Goal: Task Accomplishment & Management: Use online tool/utility

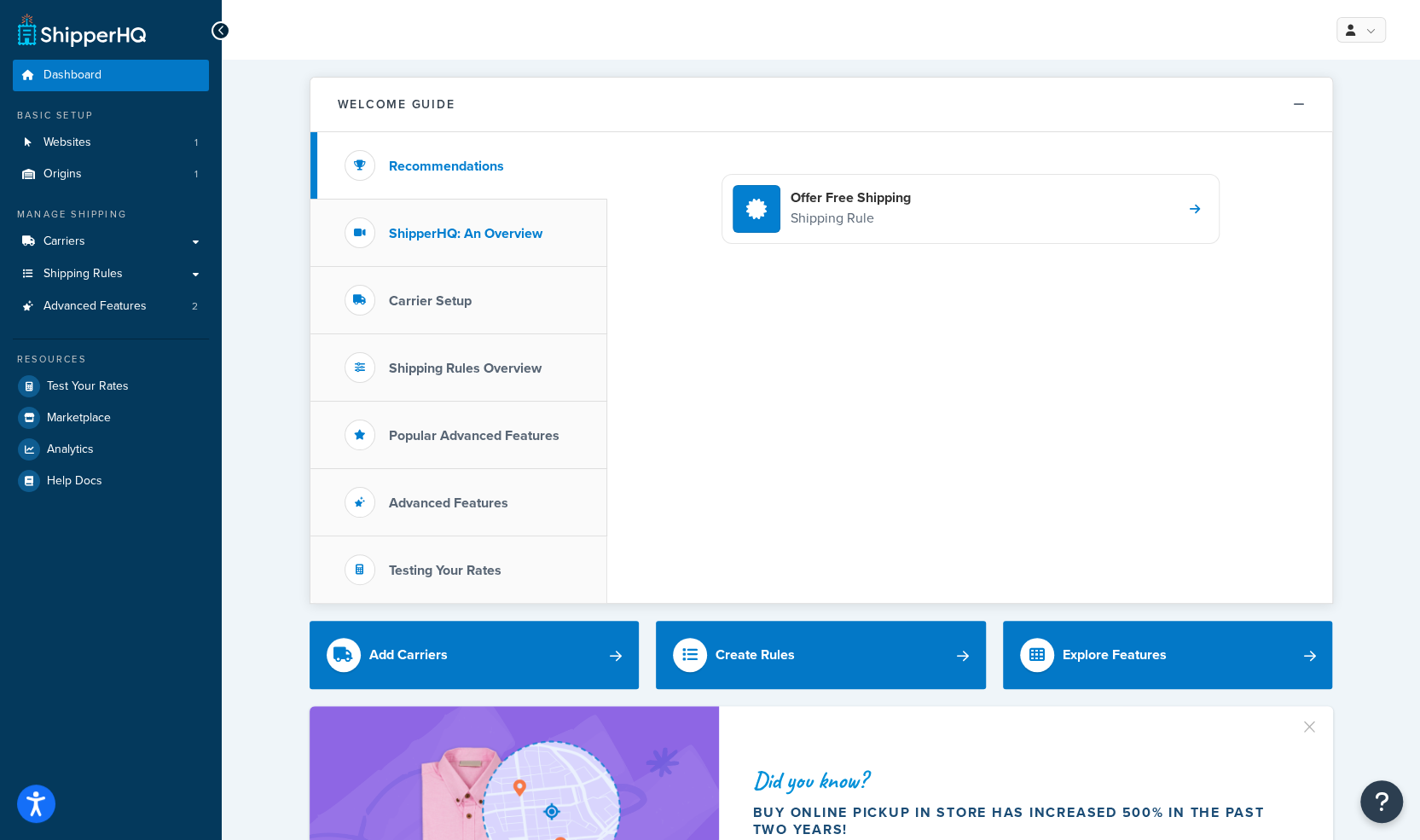
click at [444, 232] on h3 "ShipperHQ: An Overview" at bounding box center [465, 233] width 154 height 15
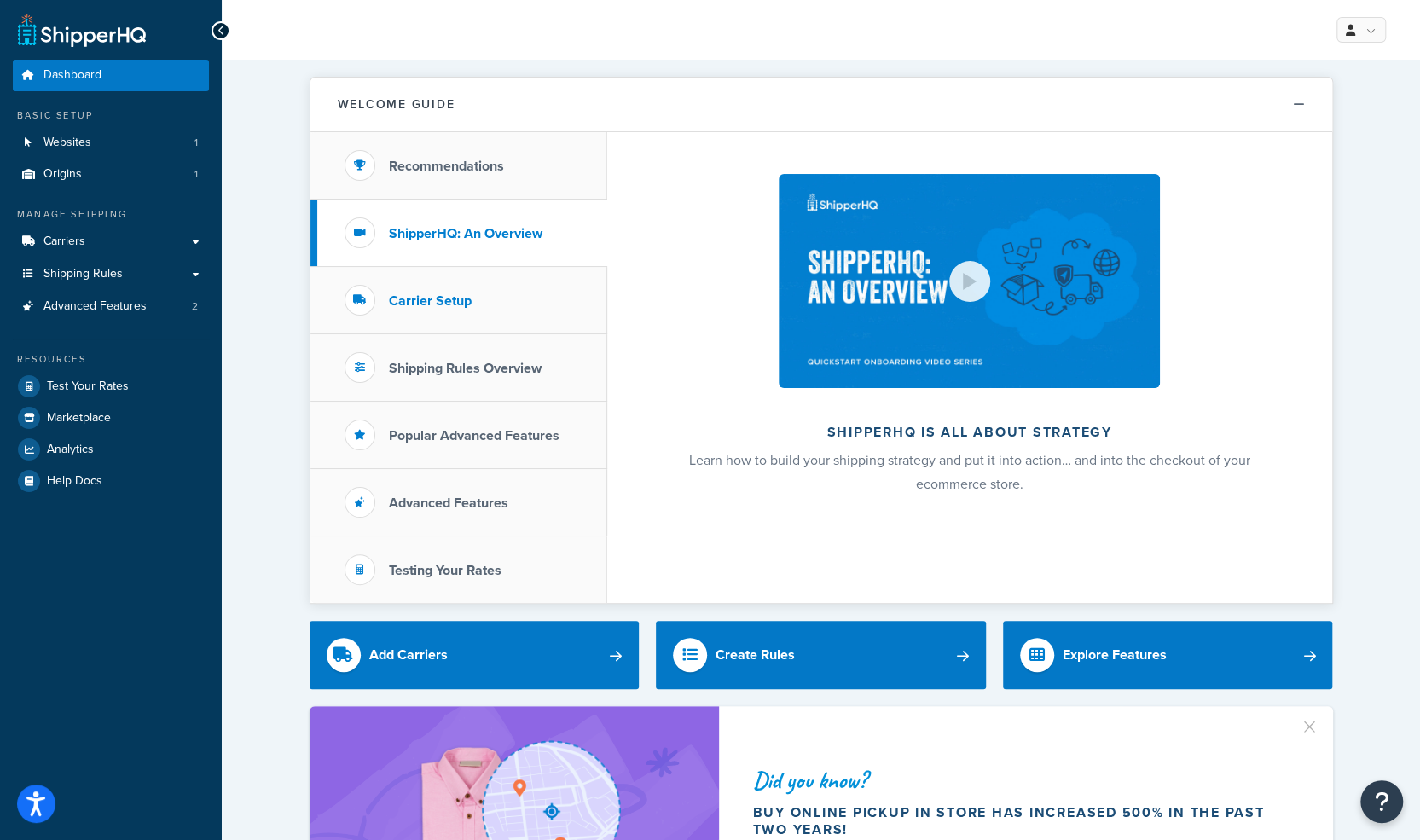
click at [462, 282] on li "Carrier Setup" at bounding box center [459, 300] width 296 height 67
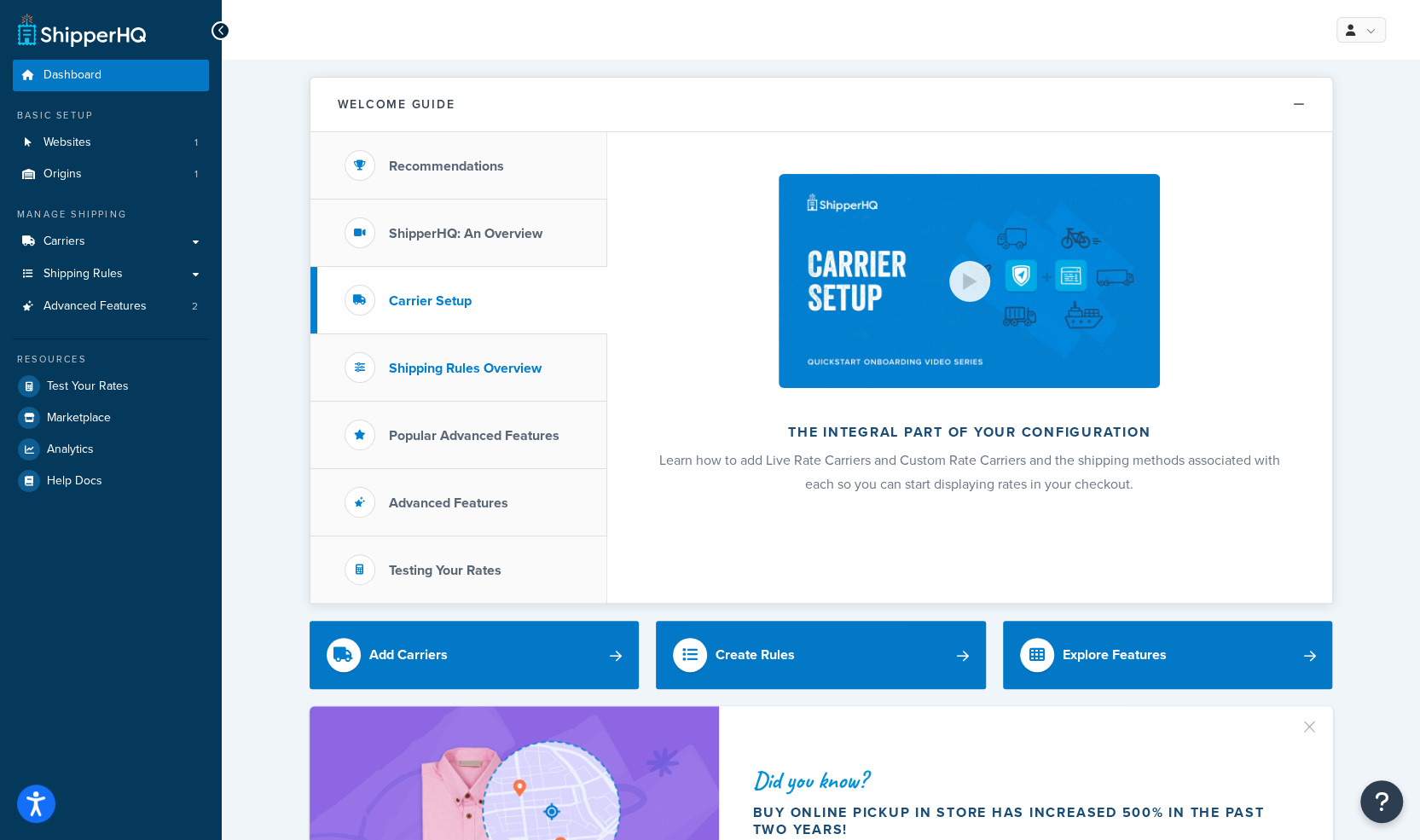
click at [463, 371] on h3 "Shipping Rules Overview" at bounding box center [465, 368] width 153 height 15
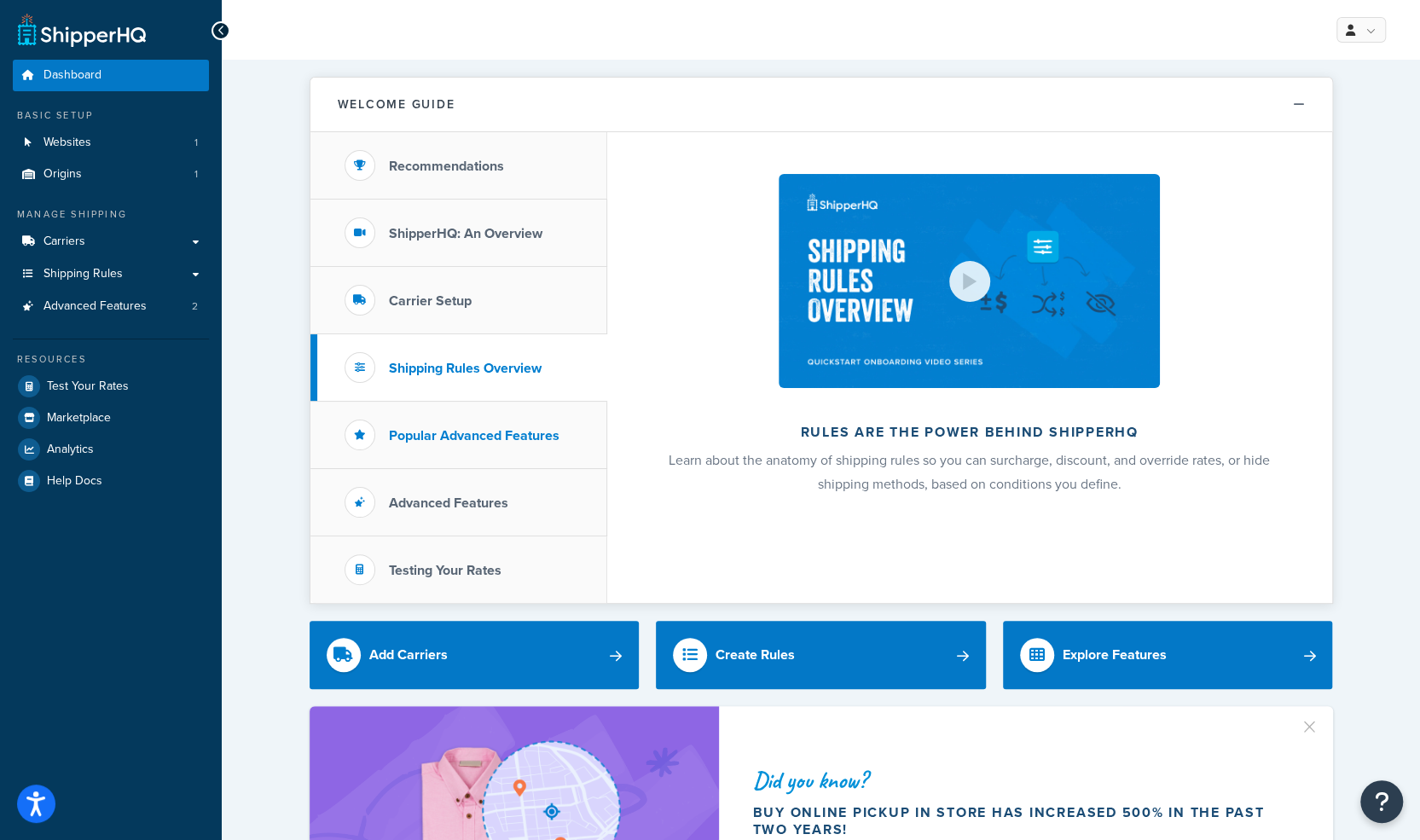
click at [460, 429] on h3 "Popular Advanced Features" at bounding box center [474, 435] width 171 height 15
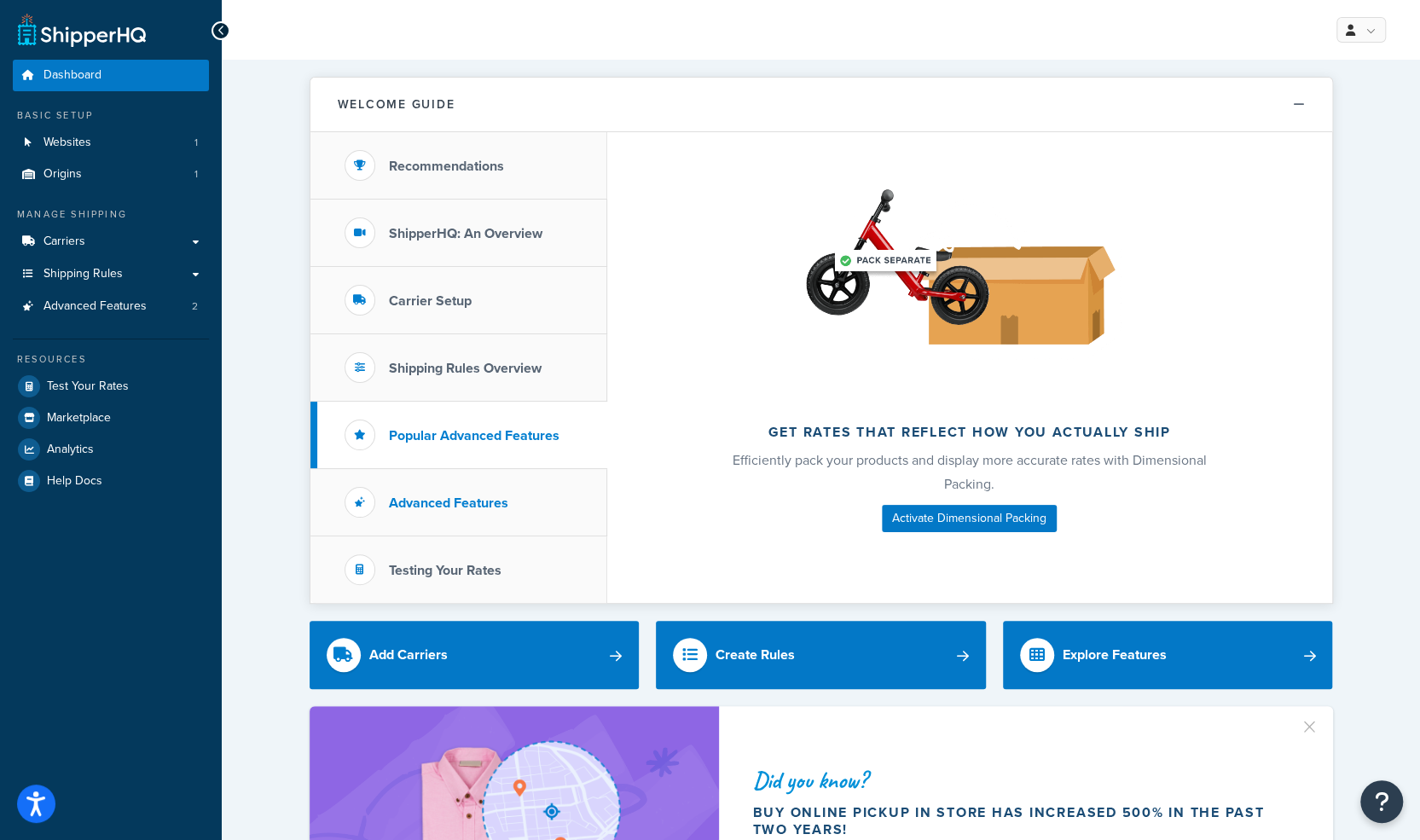
click at [462, 497] on h3 "Advanced Features" at bounding box center [448, 503] width 119 height 15
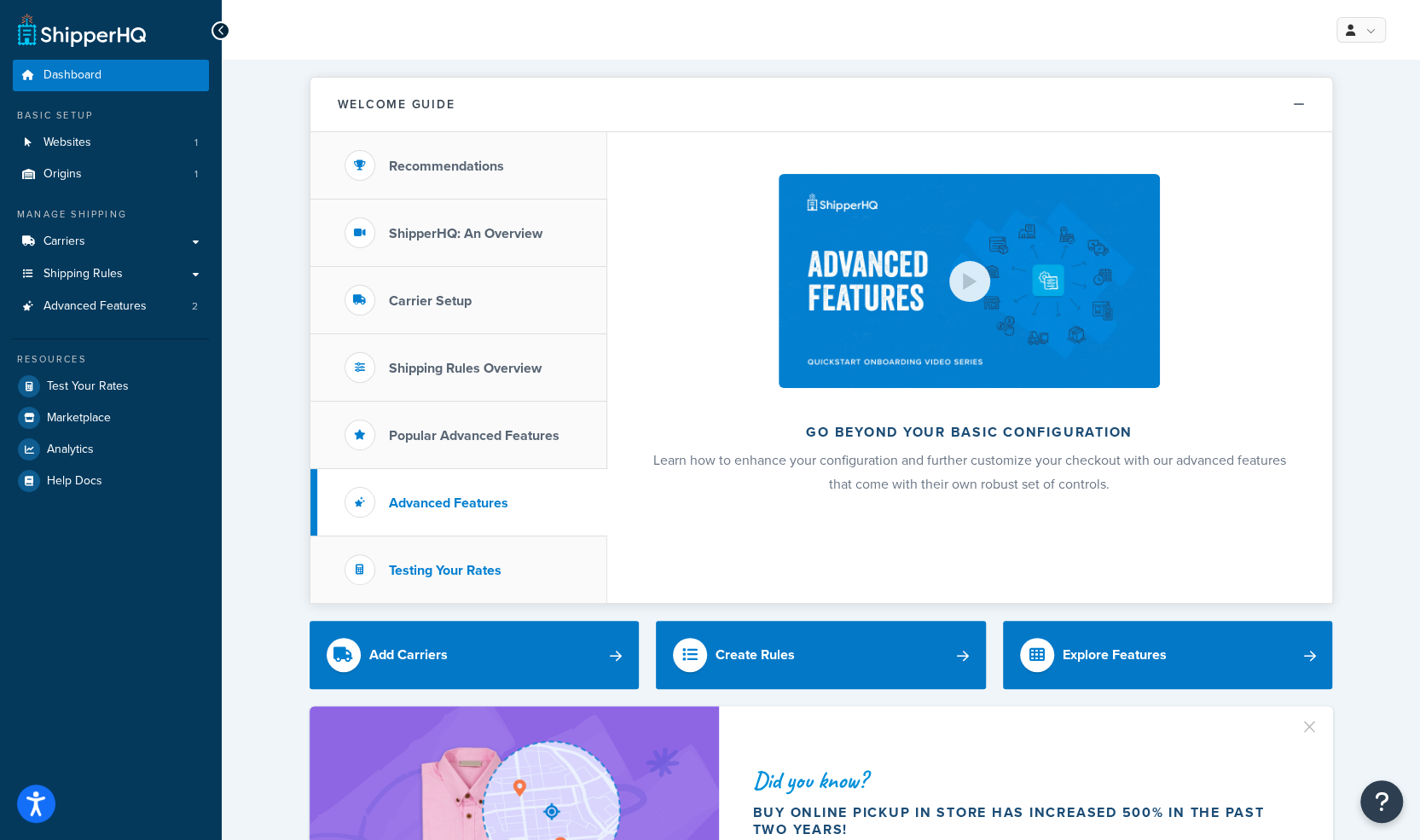
click at [463, 571] on h3 "Testing Your Rates" at bounding box center [445, 571] width 113 height 15
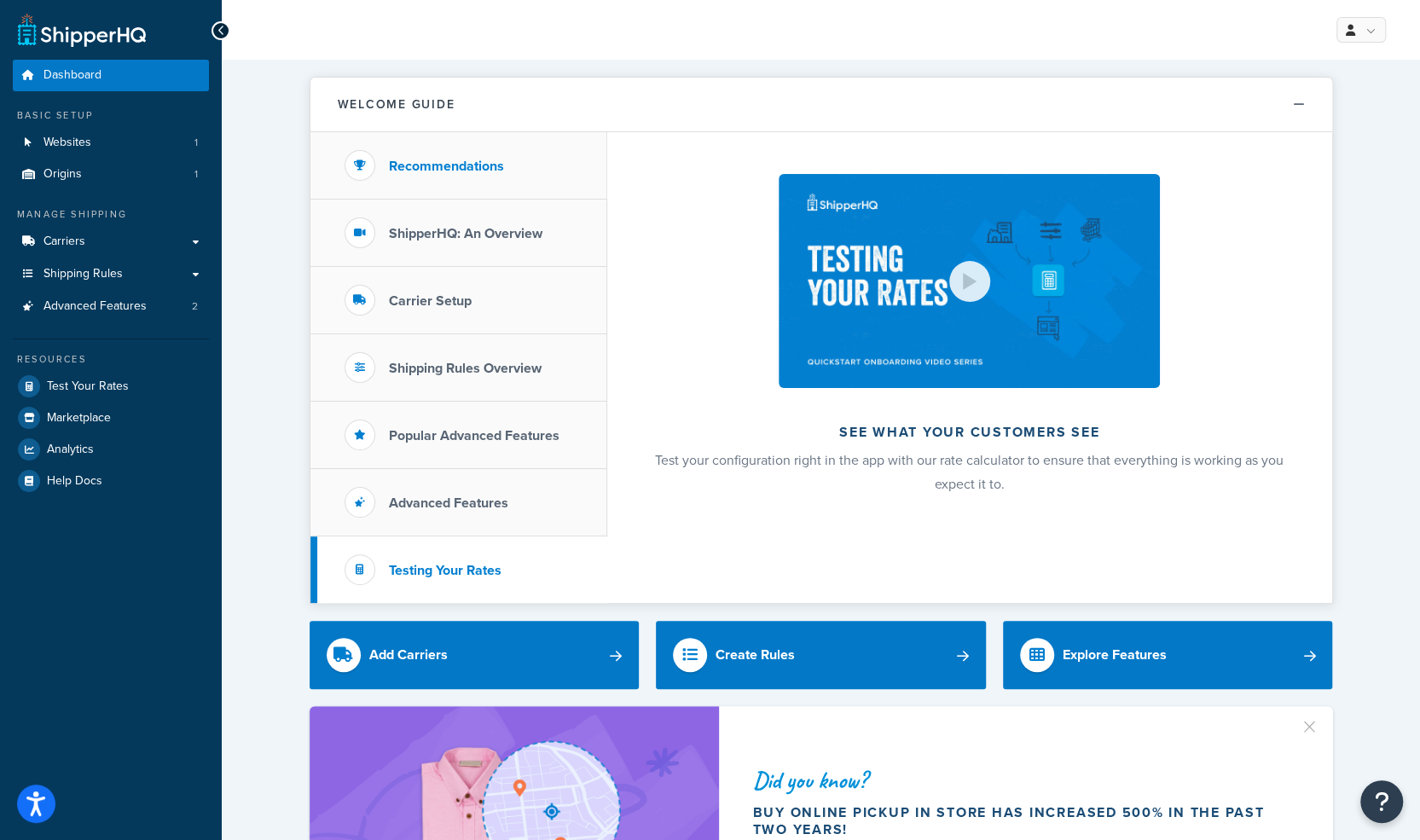
click at [491, 149] on li "Recommendations" at bounding box center [459, 166] width 296 height 67
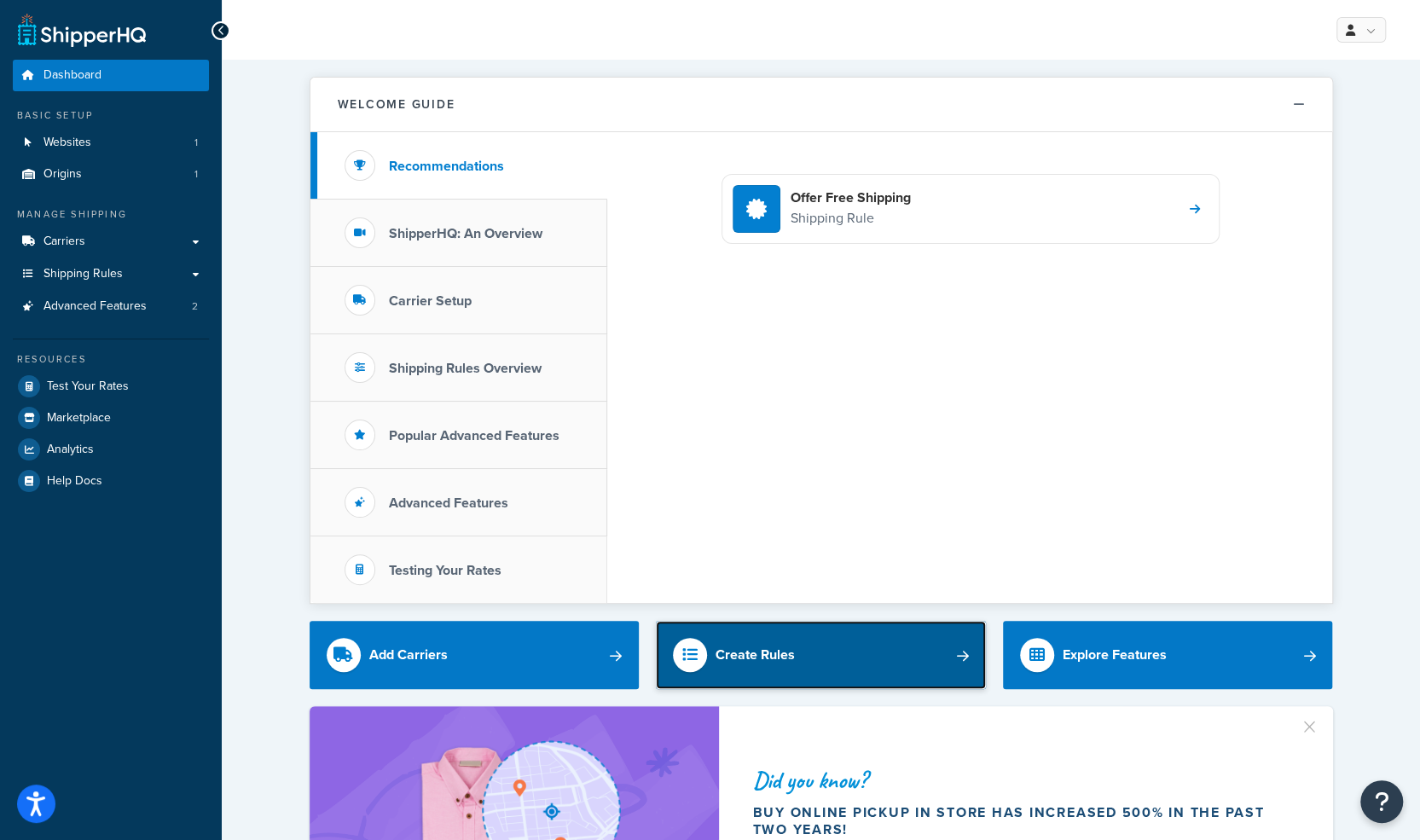
click at [776, 628] on link "Create Rules" at bounding box center [820, 654] width 330 height 68
